Goal: Information Seeking & Learning: Learn about a topic

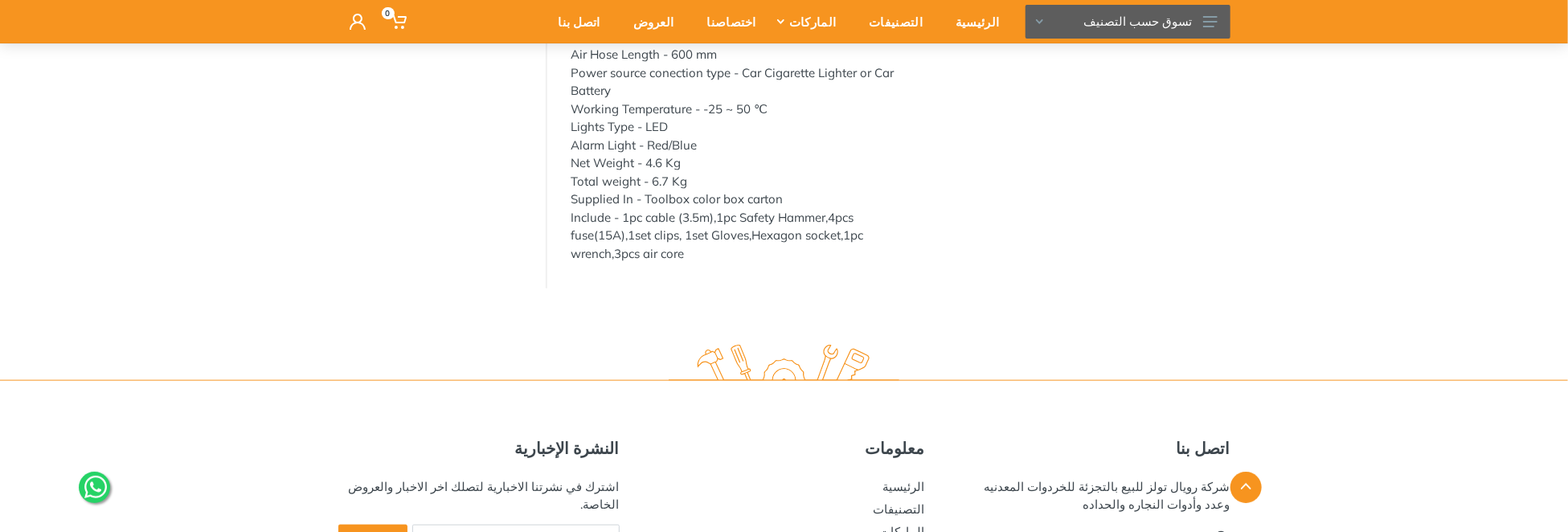
scroll to position [1236, 0]
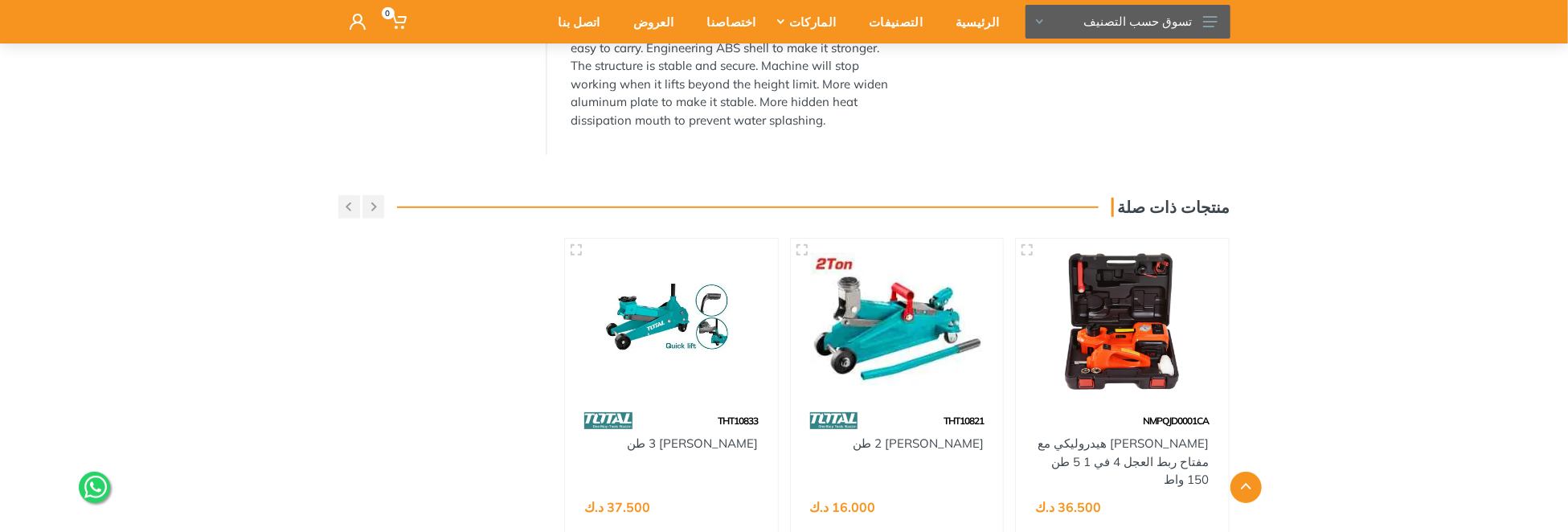
scroll to position [643, 0]
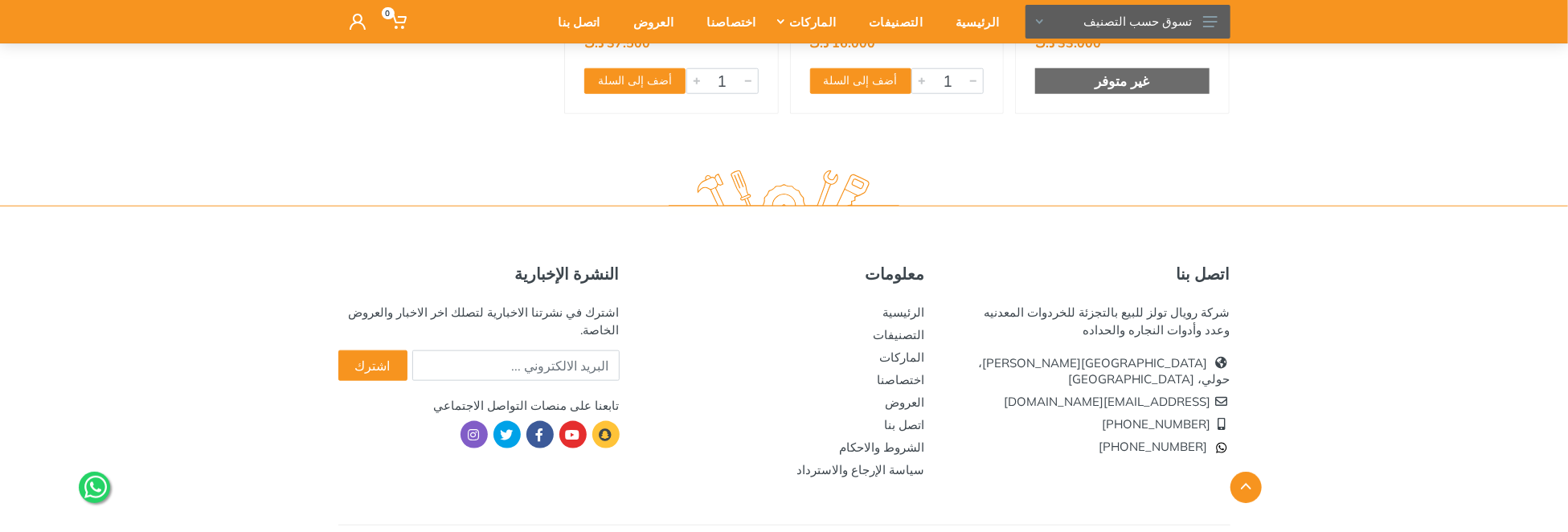
scroll to position [973, 0]
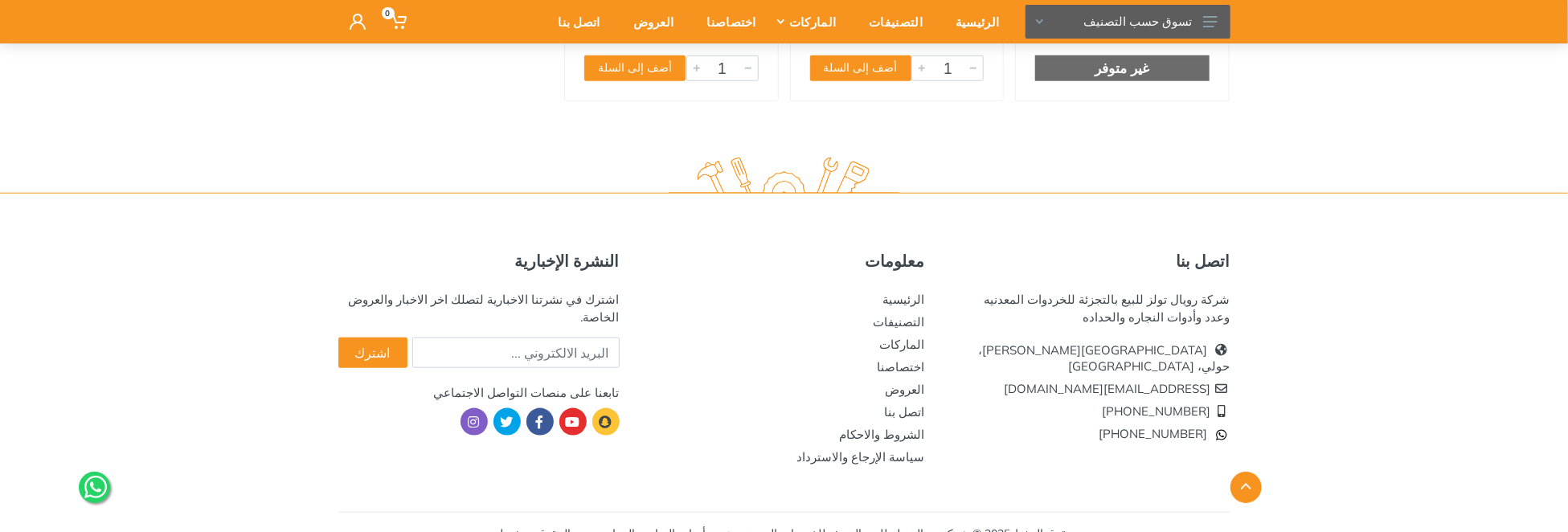
click at [166, 196] on div "اتصل بنا شركة رويال تولز للبيع بالتجزئة للخردوات المعدنيه وعدد وأدوات النجاره و…" at bounding box center [784, 373] width 1568 height 362
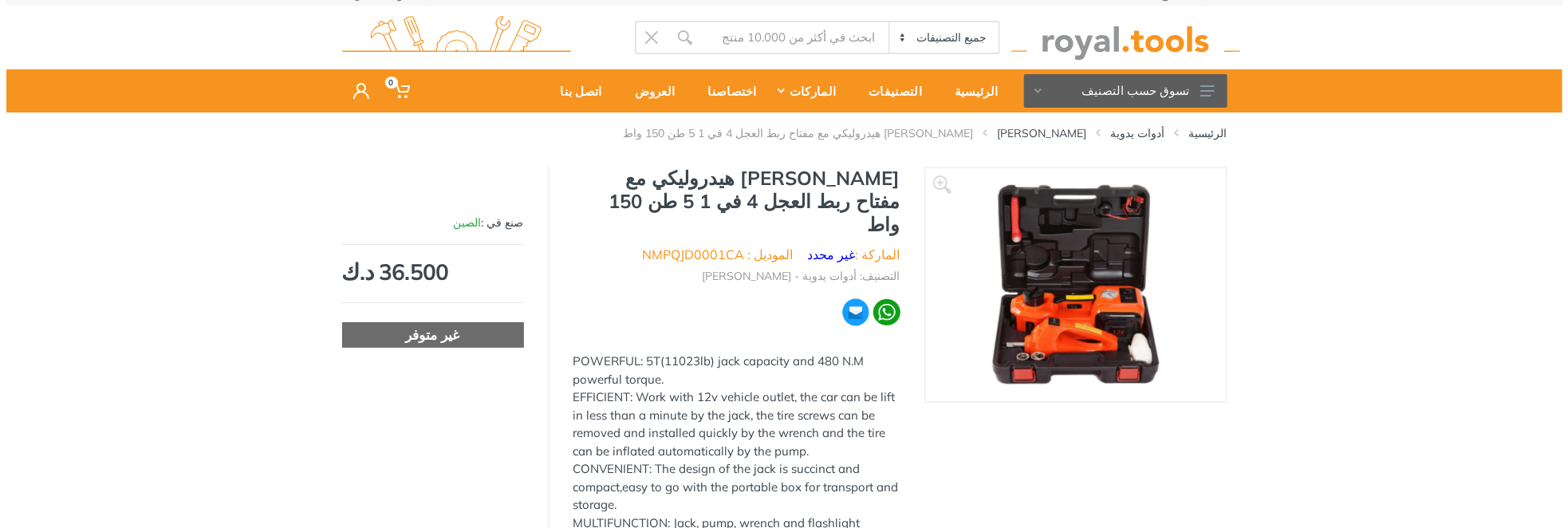
scroll to position [0, 0]
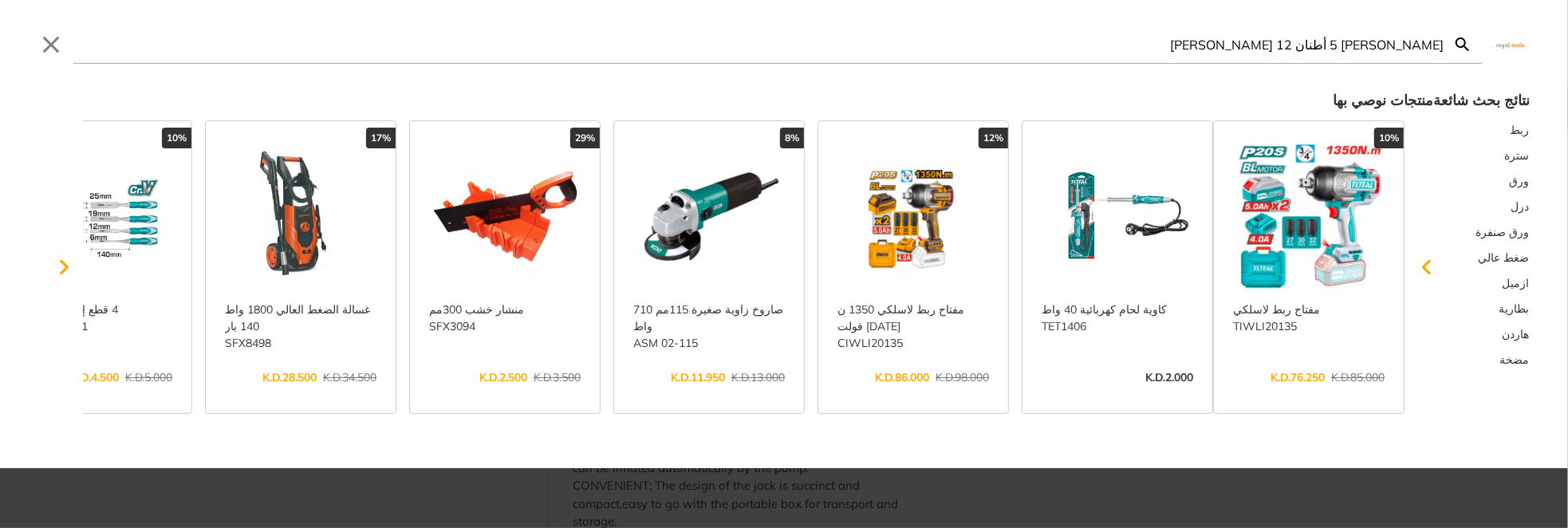
type input "جاك كهربائي 5 أطنان 12 فولت جاك هيدروليكي"
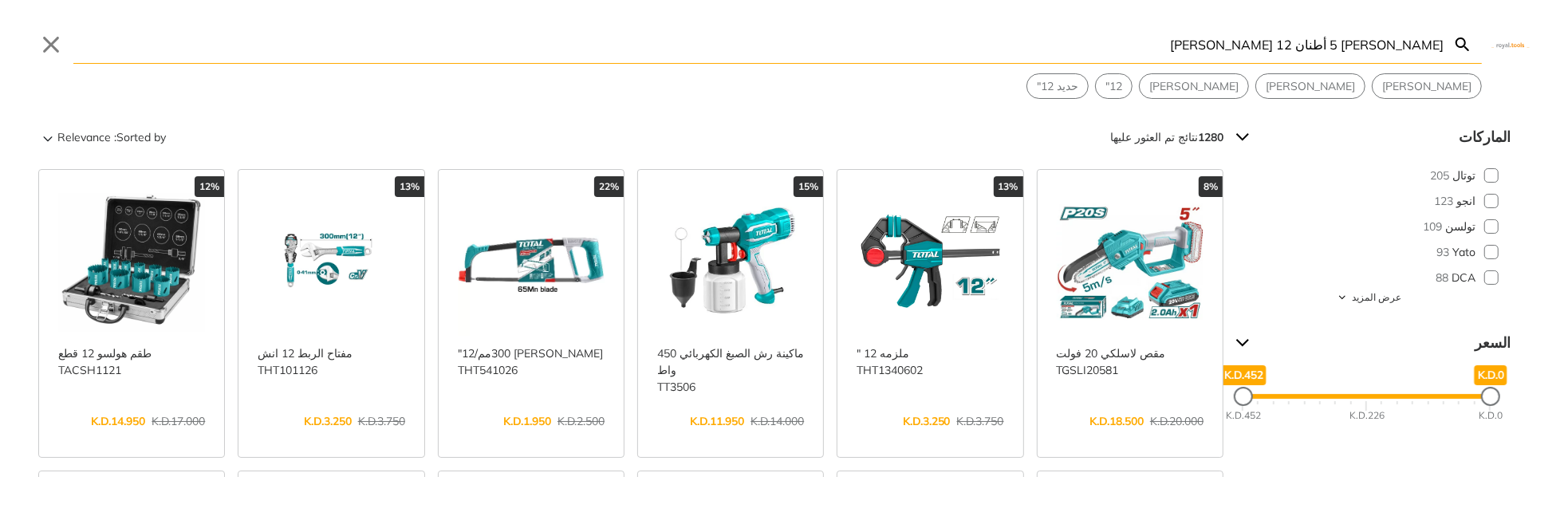
click at [1159, 42] on input "جاك كهربائي 5 أطنان 12 فولت جاك هيدروليكي" at bounding box center [759, 44] width 1370 height 37
click at [1265, 47] on input "[PERSON_NAME] 5 أطنان 12 [PERSON_NAME]" at bounding box center [759, 44] width 1370 height 37
click at [1329, 47] on input "[PERSON_NAME] 5 أطنان 12 [PERSON_NAME]" at bounding box center [759, 44] width 1370 height 37
click at [50, 42] on button "Close" at bounding box center [51, 45] width 25 height 25
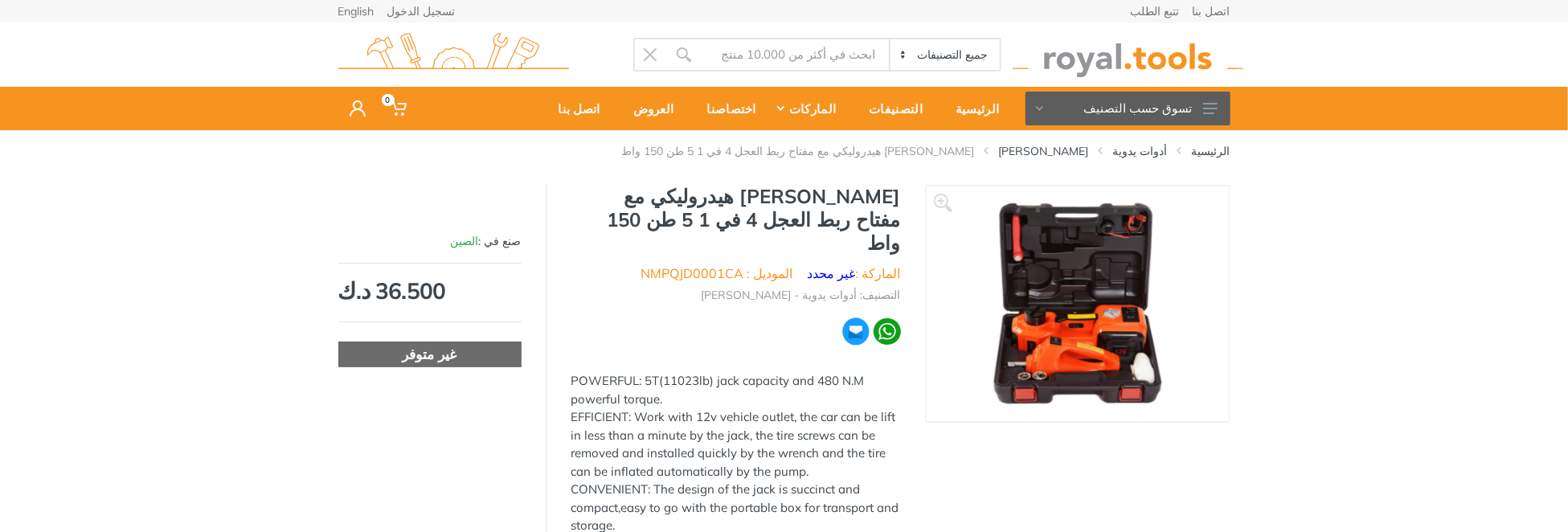
click at [1123, 59] on img at bounding box center [1128, 55] width 230 height 44
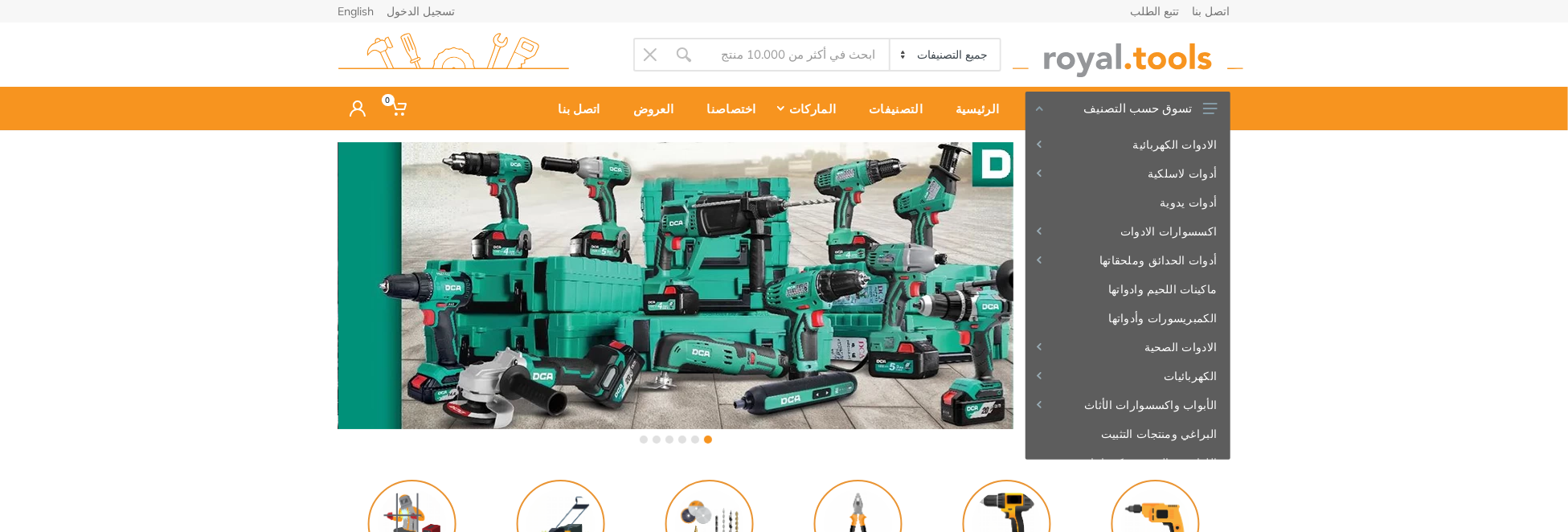
click at [833, 61] on input "Site search" at bounding box center [795, 54] width 189 height 34
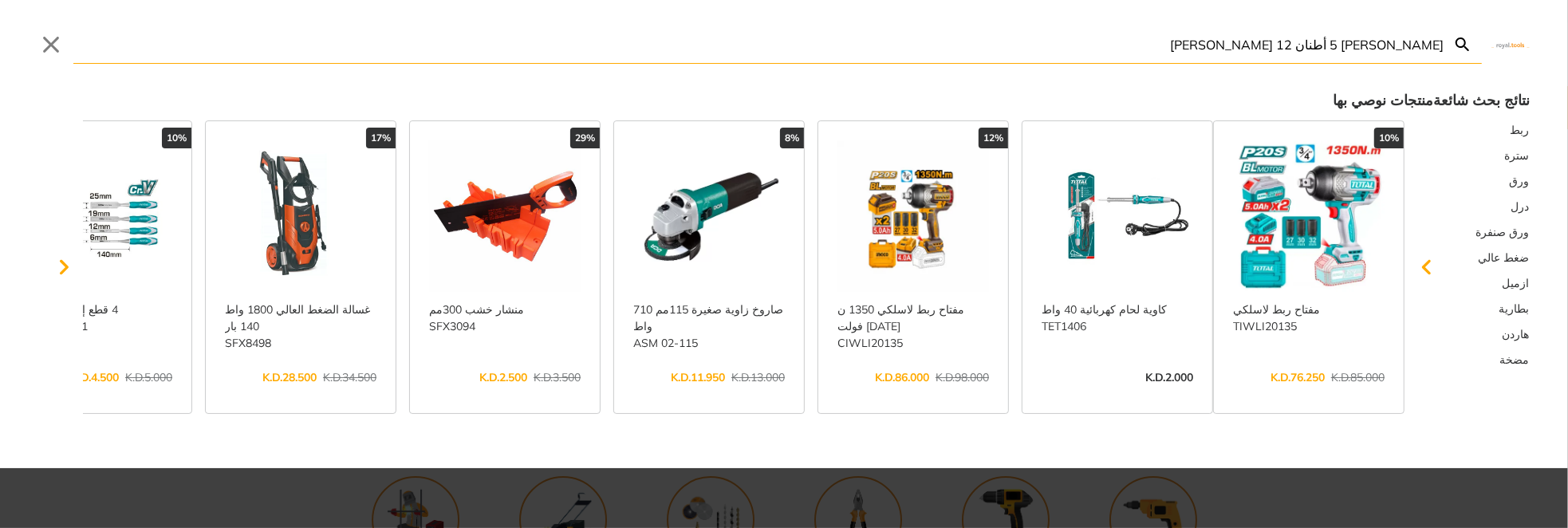
type input "[PERSON_NAME] 5 أطنان 12 [PERSON_NAME]"
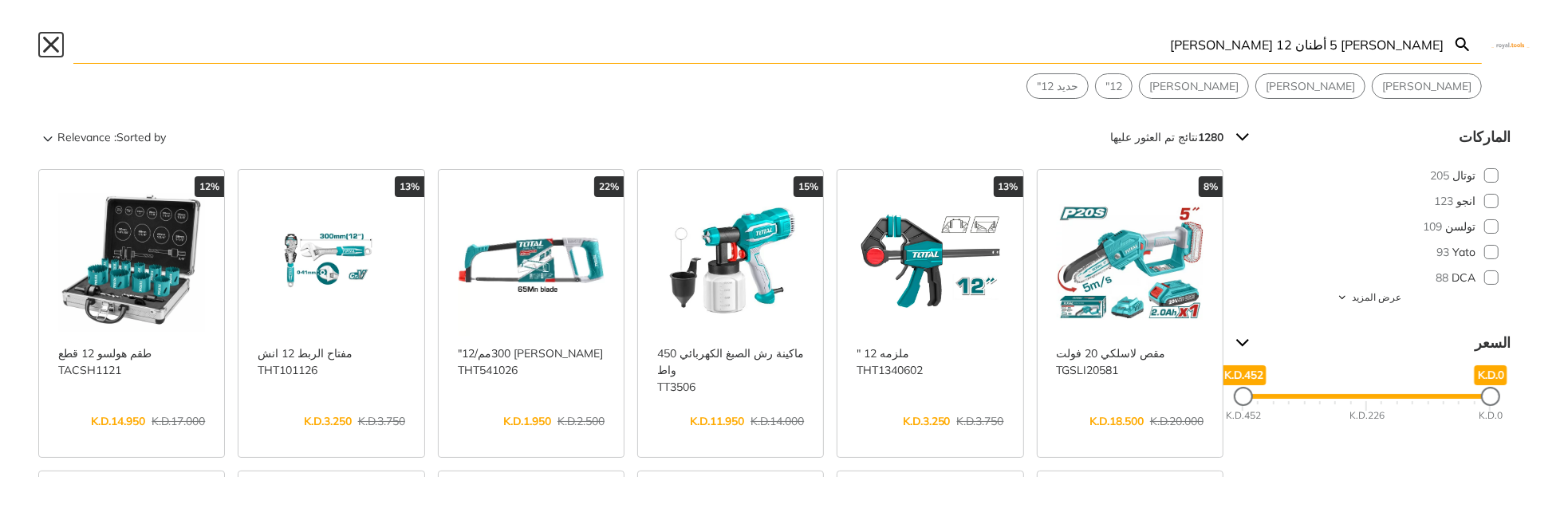
click at [53, 51] on button "Close" at bounding box center [51, 45] width 25 height 25
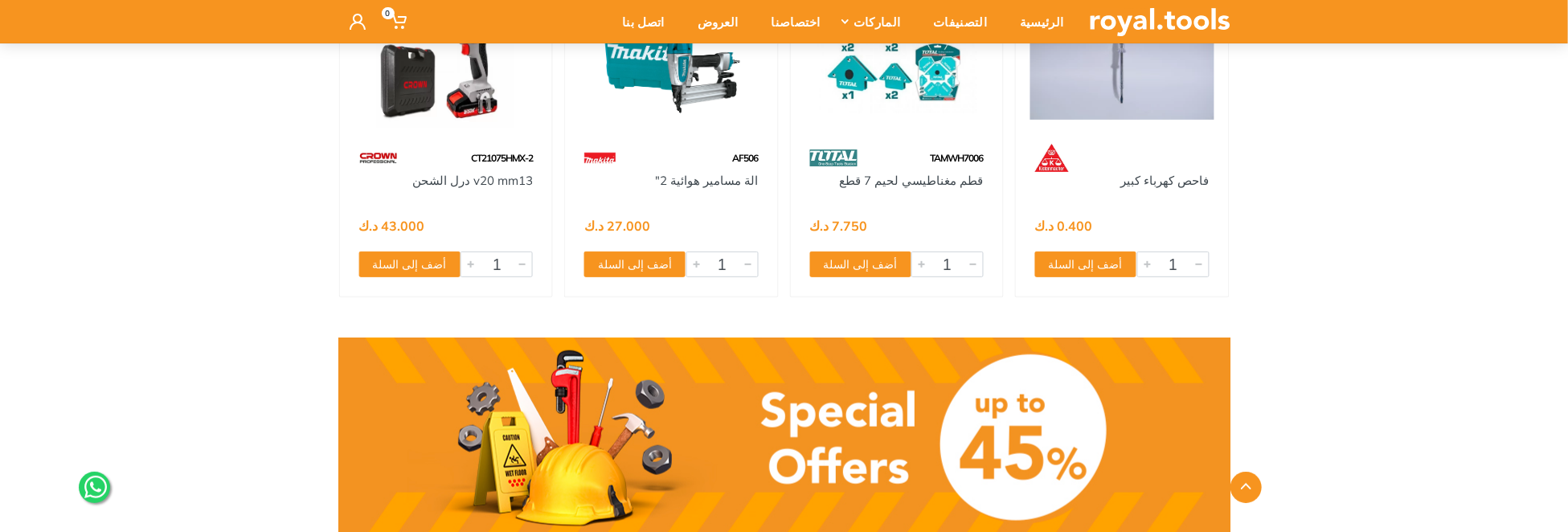
scroll to position [1205, 0]
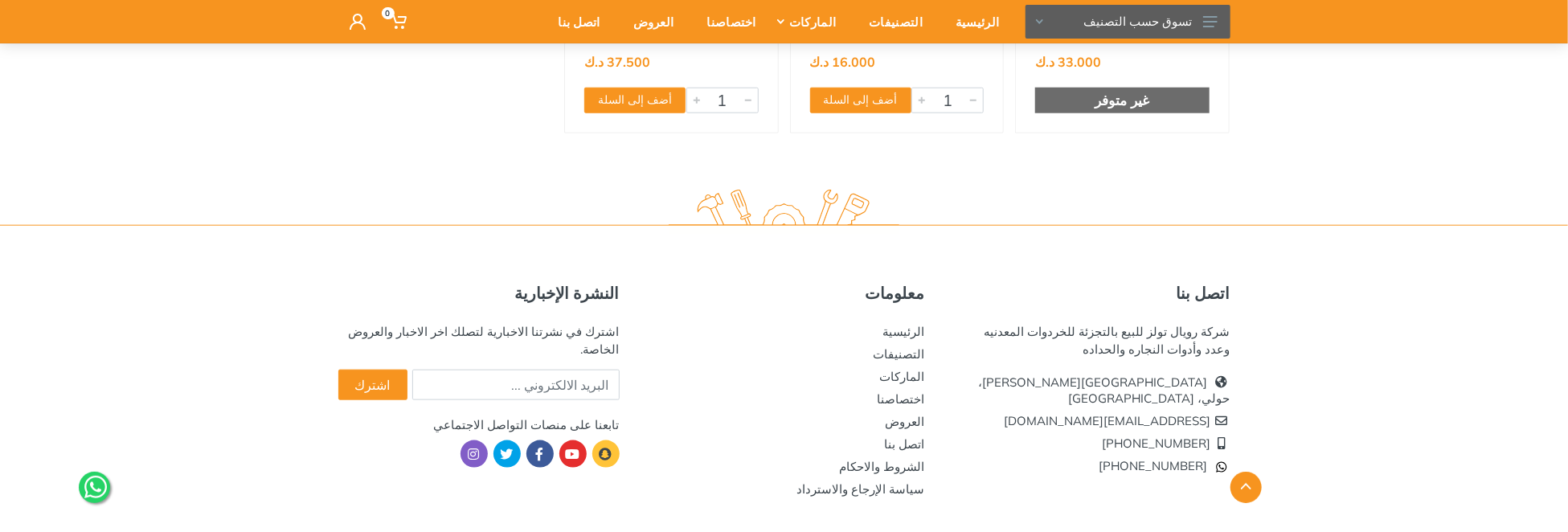
scroll to position [973, 0]
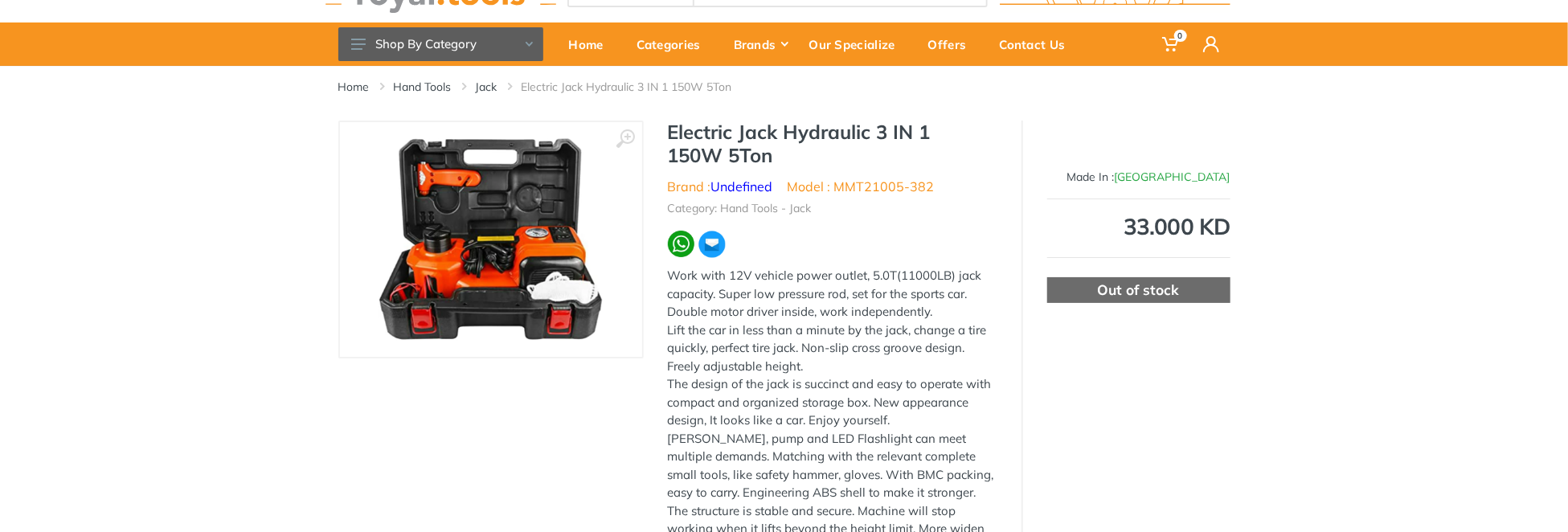
scroll to position [81, 0]
